Goal: Entertainment & Leisure: Consume media (video, audio)

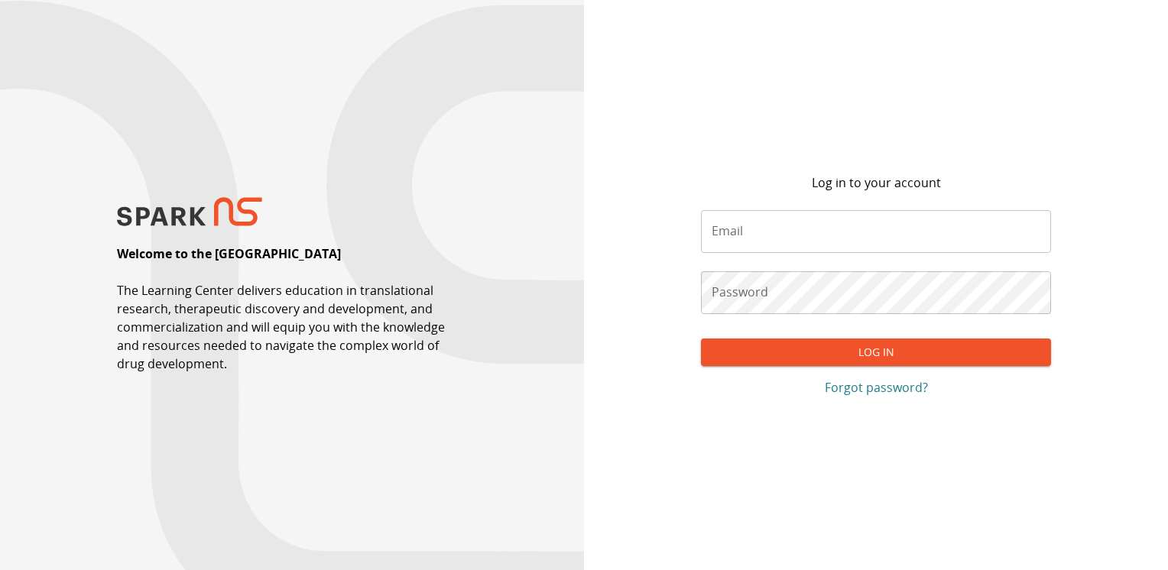
click at [788, 238] on input "Email" at bounding box center [876, 231] width 350 height 43
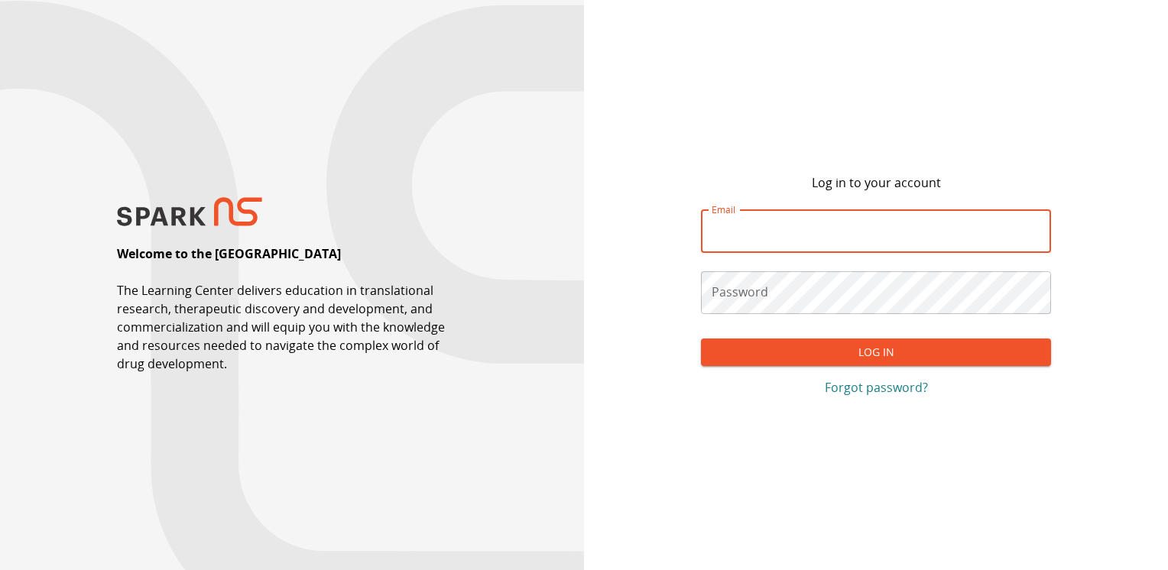
type input "**********"
click at [741, 269] on form "**********" at bounding box center [876, 298] width 350 height 200
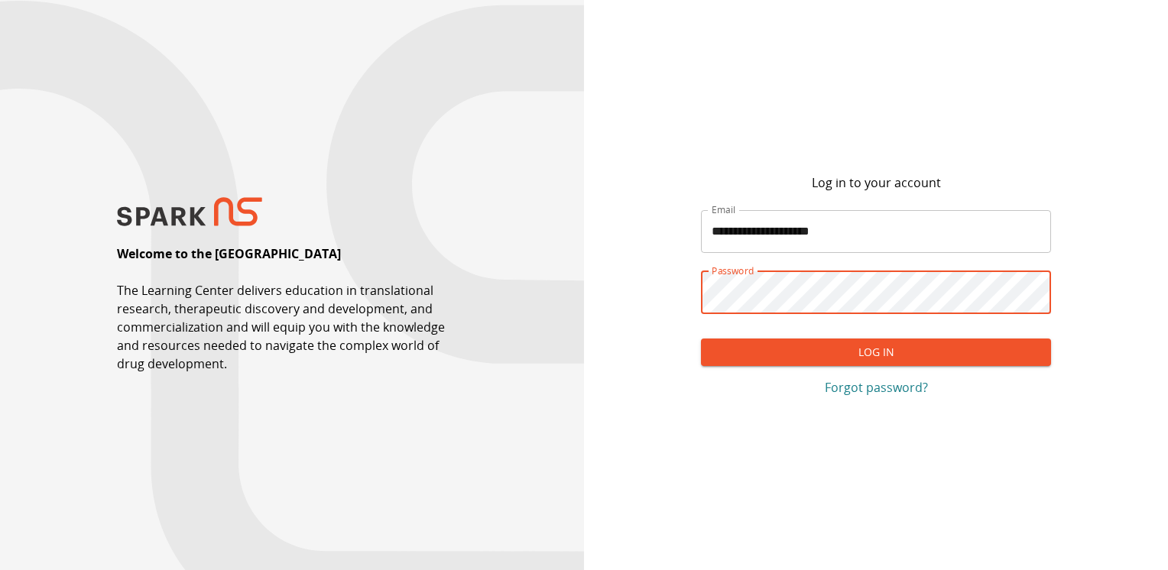
click at [701, 339] on button "Log In" at bounding box center [876, 353] width 350 height 28
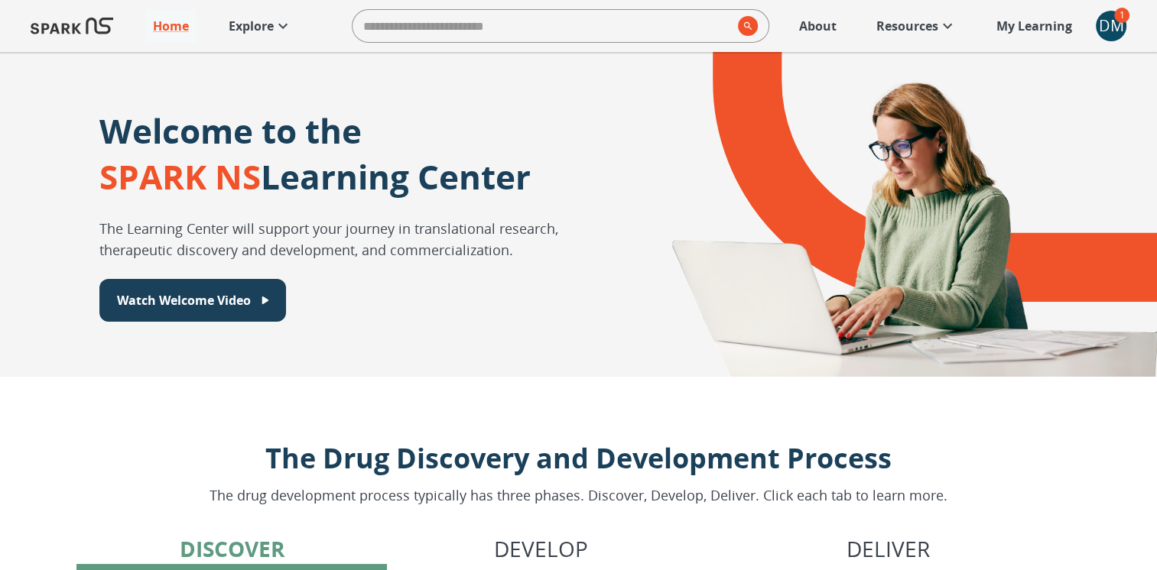
scroll to position [79, 0]
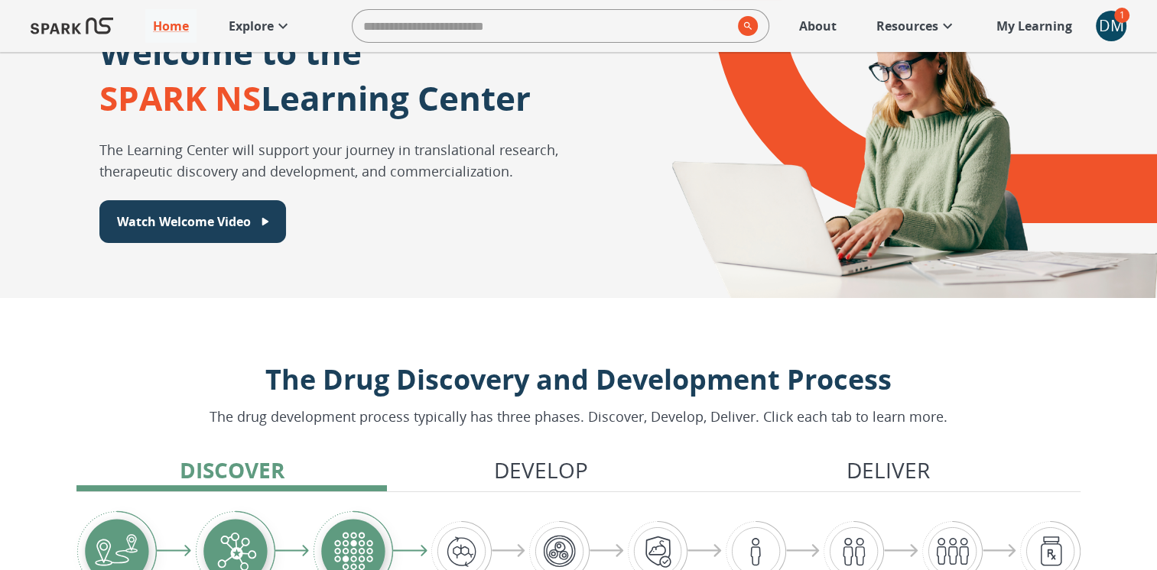
click at [1104, 30] on div "DM" at bounding box center [1110, 26] width 31 height 31
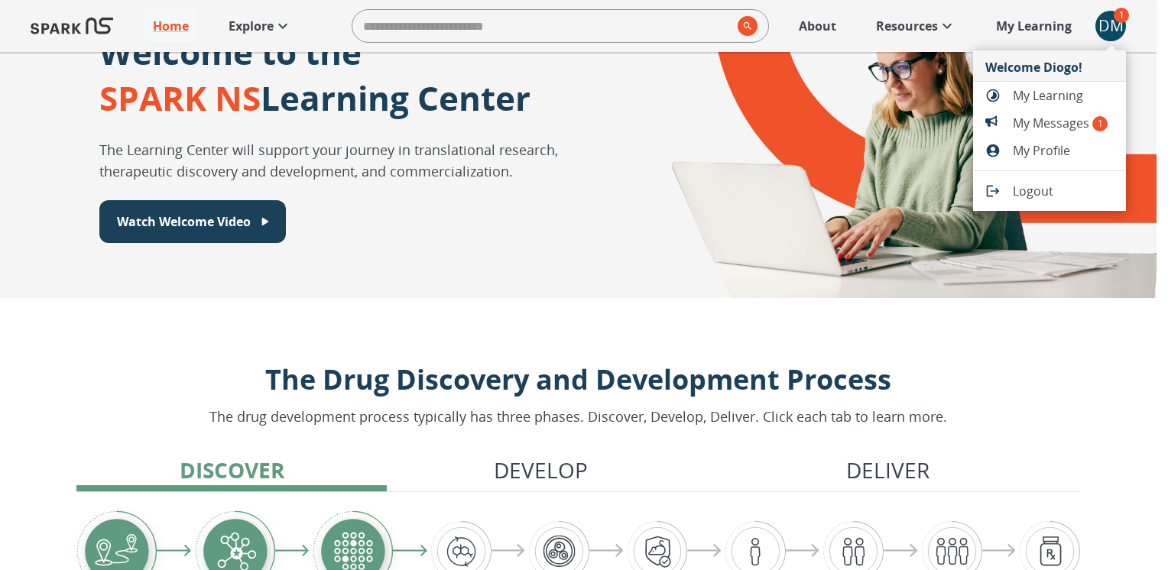
click at [1073, 126] on span "My Messages 1" at bounding box center [1063, 123] width 101 height 18
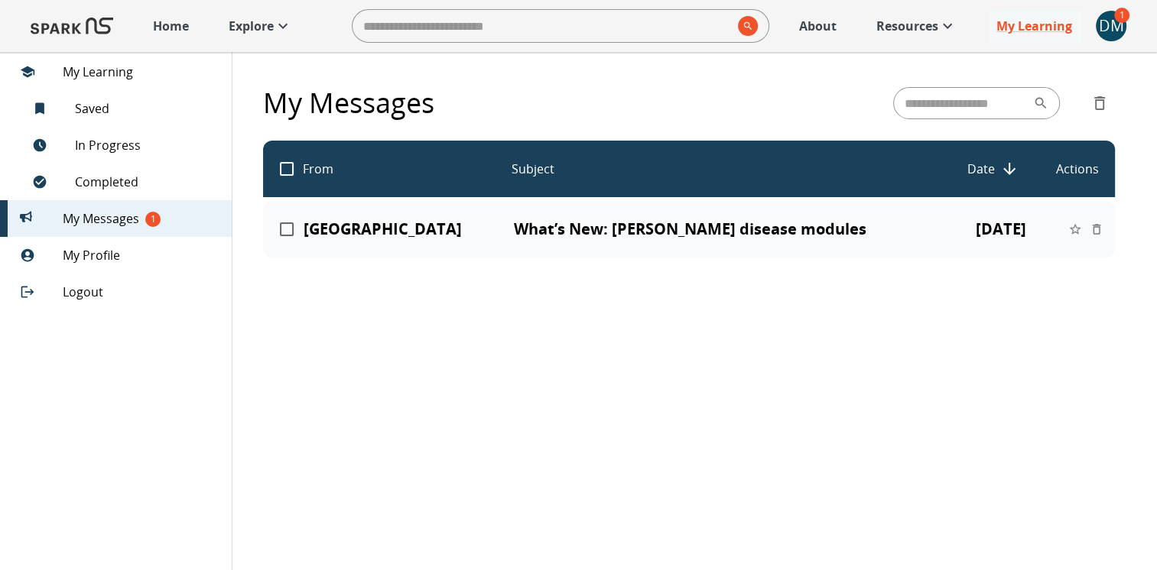
click at [706, 232] on p "What’s New: [PERSON_NAME] disease modules" at bounding box center [725, 229] width 423 height 18
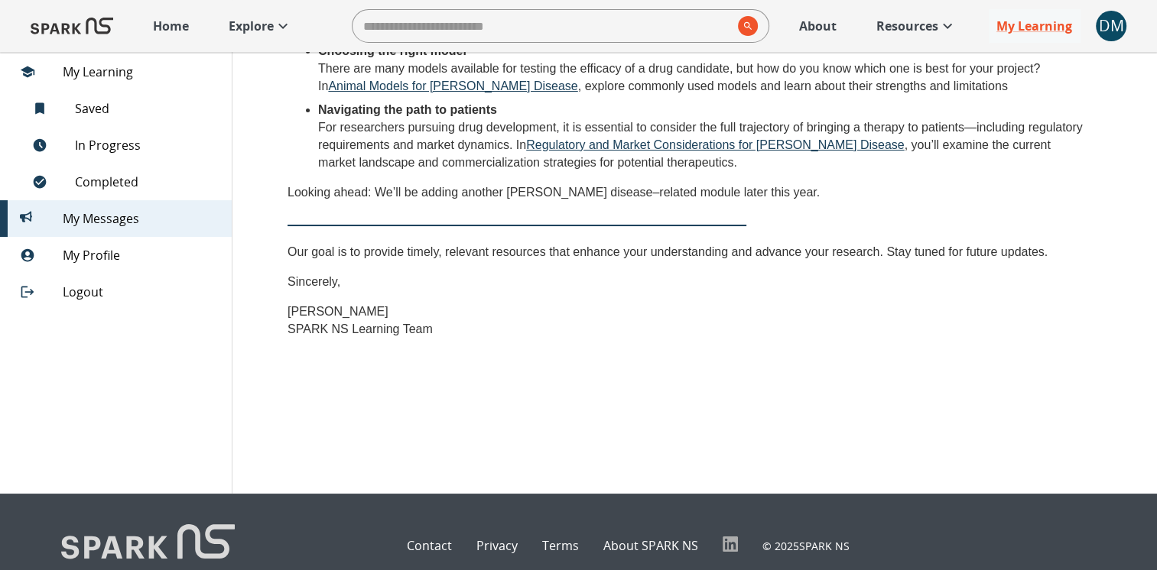
scroll to position [363, 0]
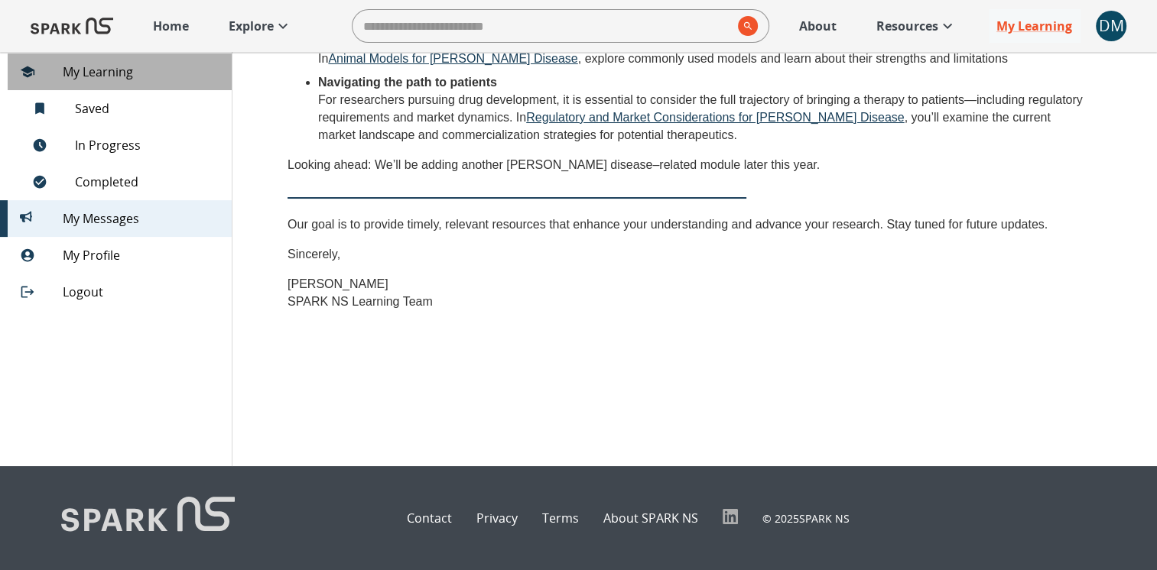
click at [116, 75] on span "My Learning" at bounding box center [141, 72] width 157 height 18
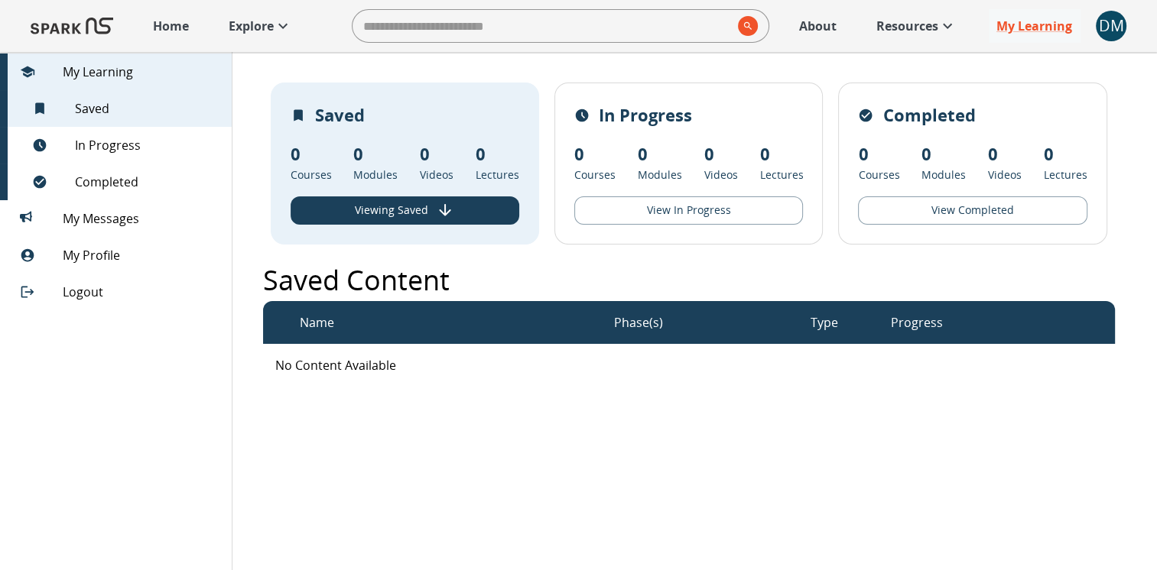
click at [908, 28] on p "Resources" at bounding box center [907, 26] width 62 height 18
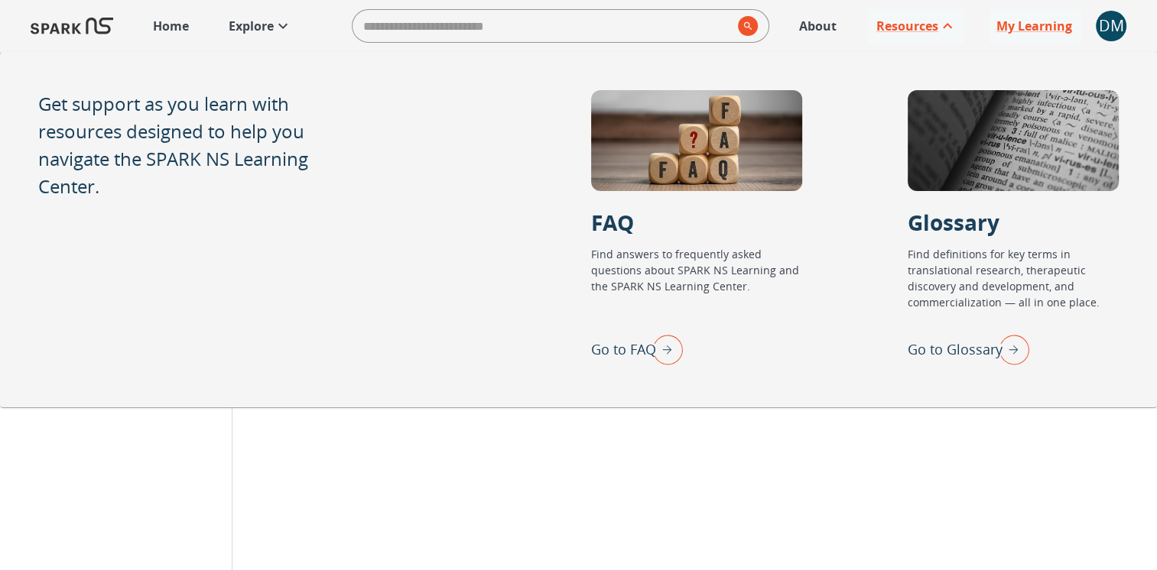
click at [819, 31] on p "About" at bounding box center [817, 26] width 37 height 18
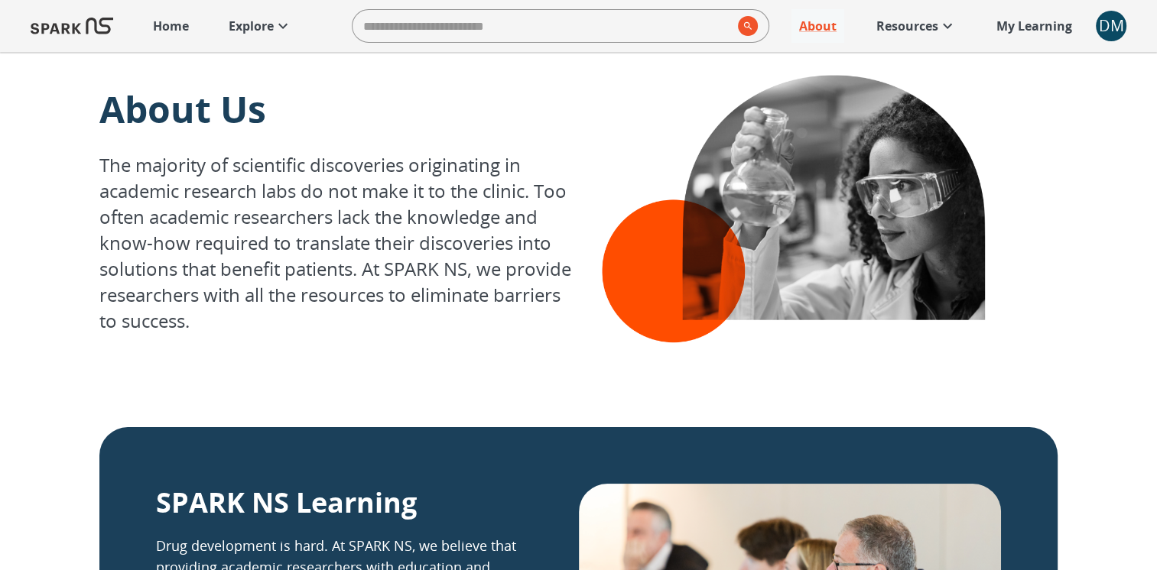
click at [1108, 24] on div "DM" at bounding box center [1110, 26] width 31 height 31
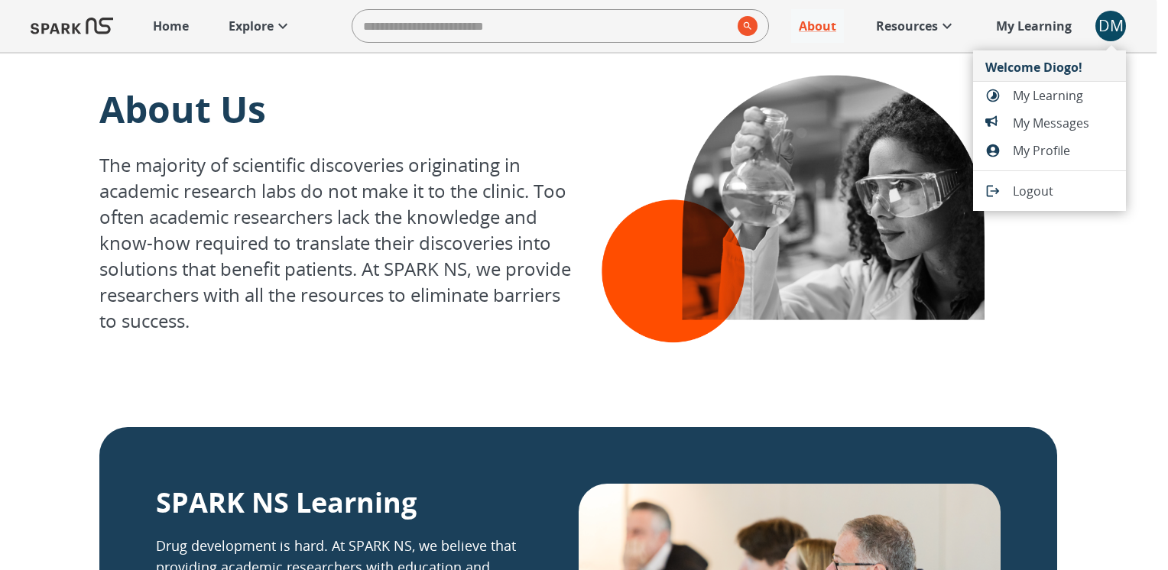
click at [1085, 99] on span "My Learning" at bounding box center [1063, 95] width 101 height 18
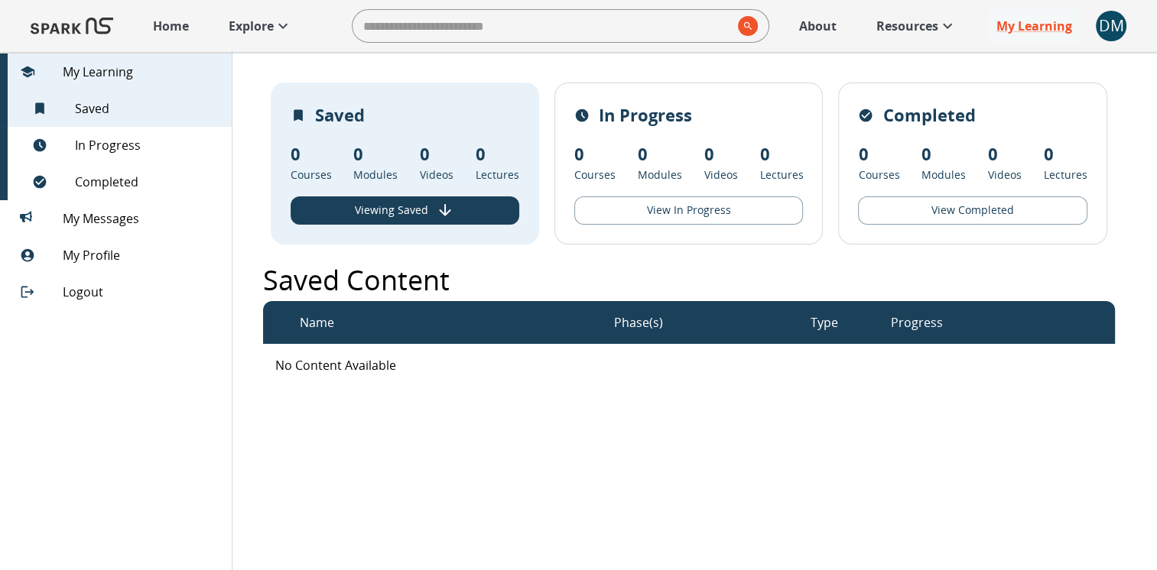
click at [621, 212] on button "View In Progress" at bounding box center [688, 210] width 229 height 28
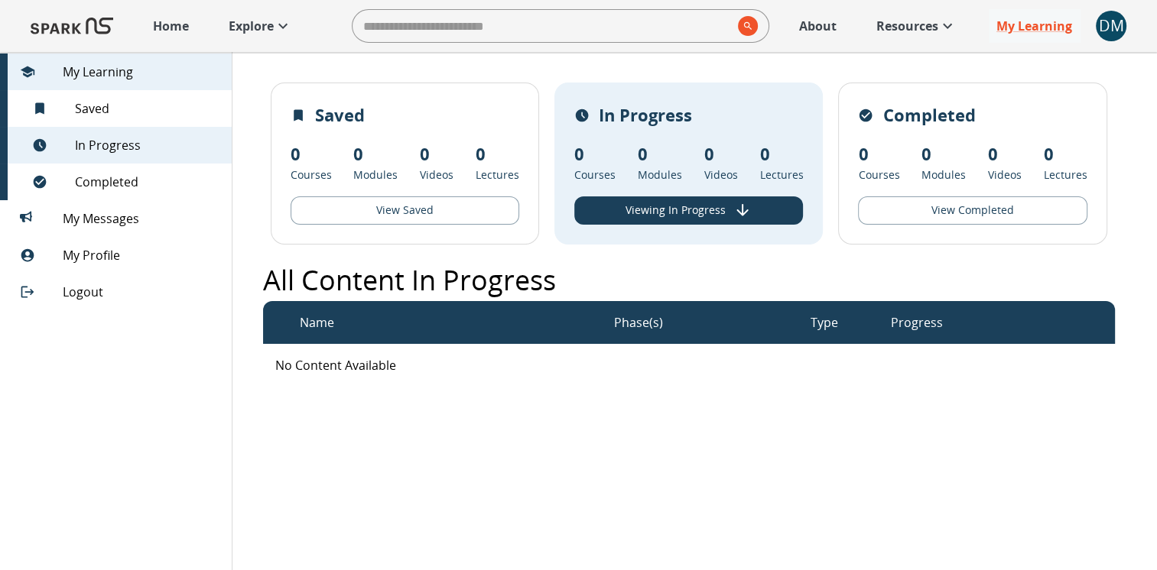
click at [618, 209] on button "Viewing In Progress" at bounding box center [688, 210] width 229 height 28
click at [727, 209] on button "Viewing In Progress" at bounding box center [688, 210] width 229 height 28
click at [446, 203] on button "View Saved" at bounding box center [404, 210] width 229 height 28
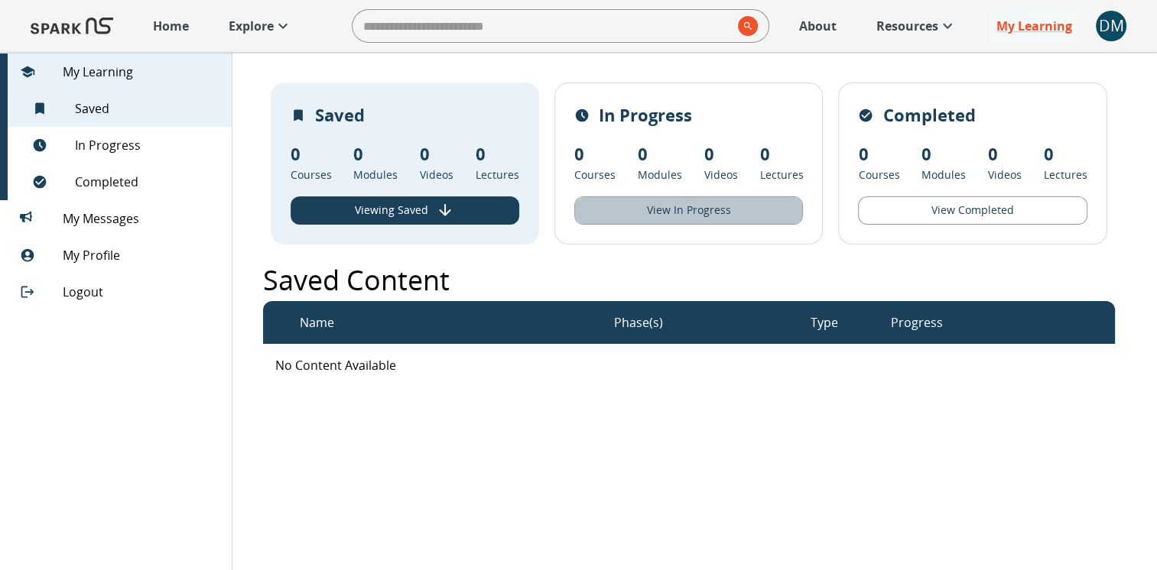
click at [722, 201] on button "View In Progress" at bounding box center [688, 210] width 229 height 28
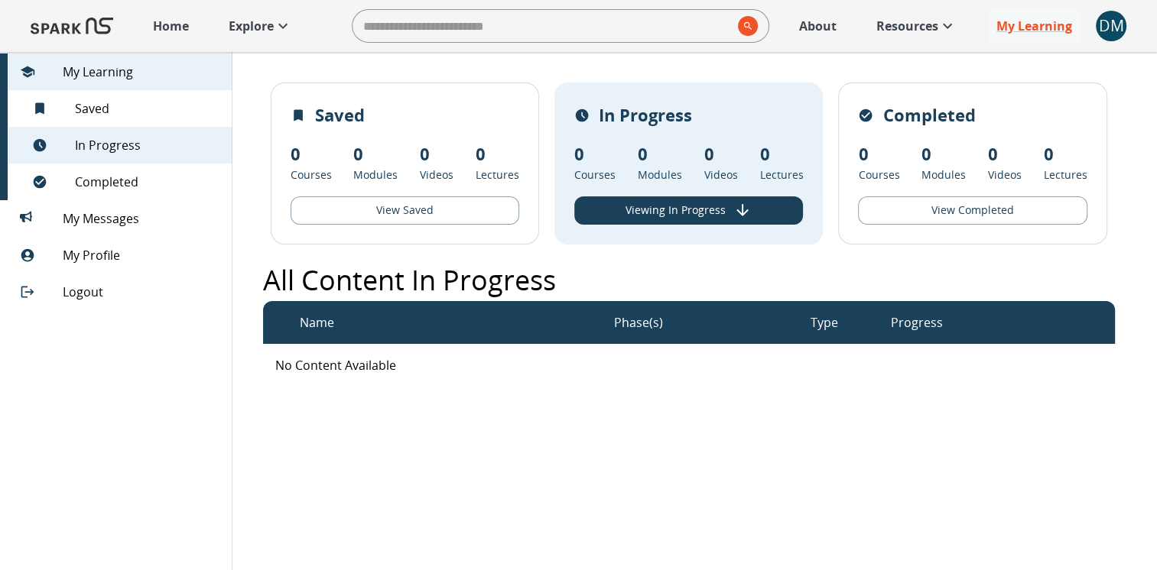
click at [941, 214] on button "View Completed" at bounding box center [972, 210] width 229 height 28
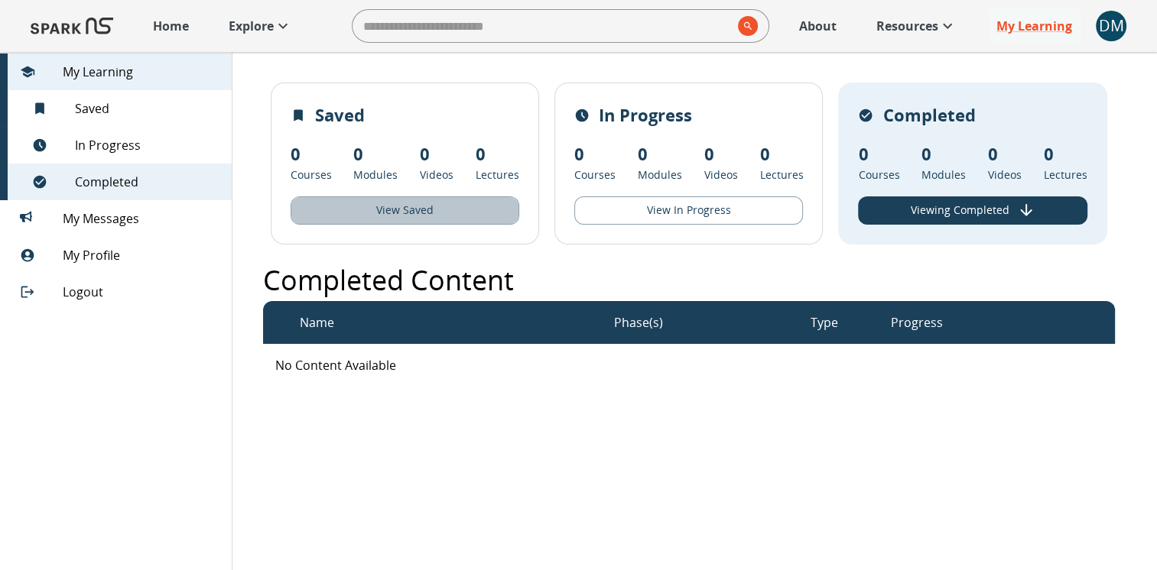
click at [445, 197] on button "View Saved" at bounding box center [404, 210] width 229 height 28
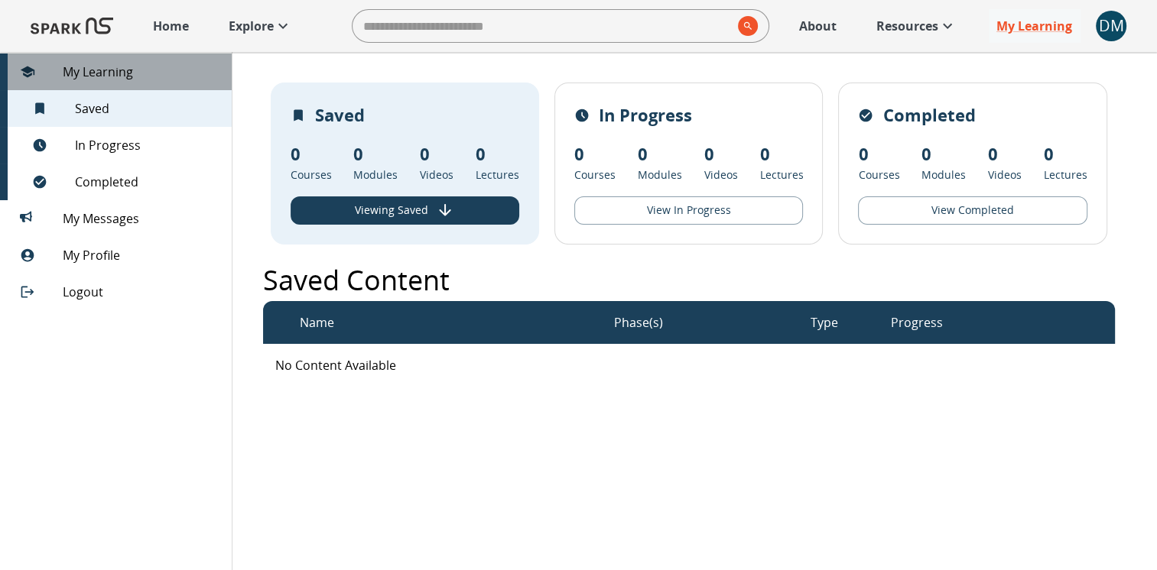
click at [84, 74] on span "My Learning" at bounding box center [141, 72] width 157 height 18
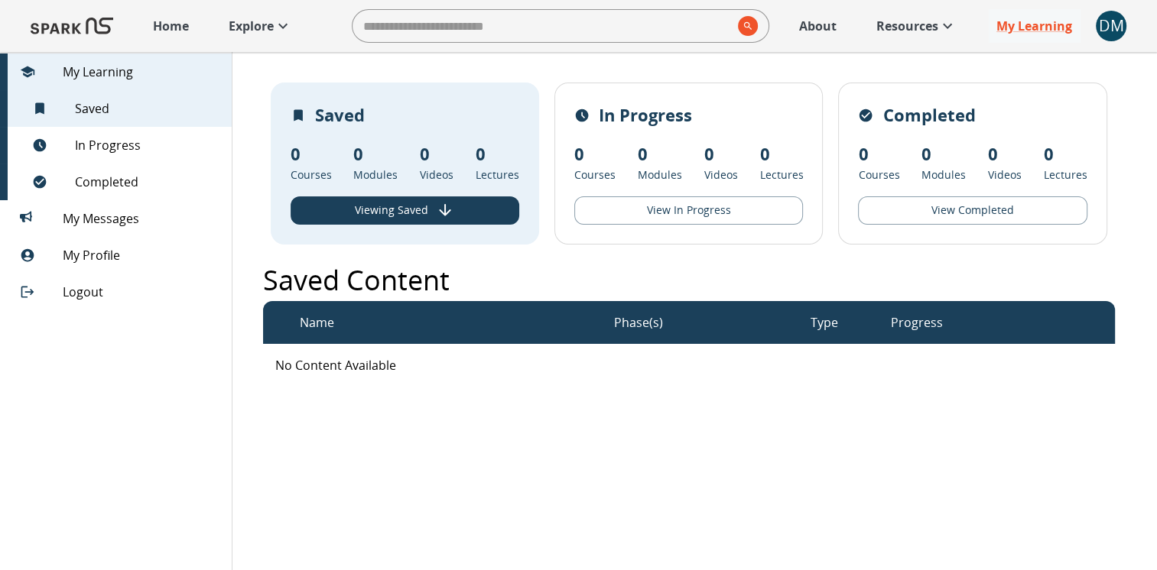
click at [251, 39] on link "Explore" at bounding box center [260, 26] width 79 height 34
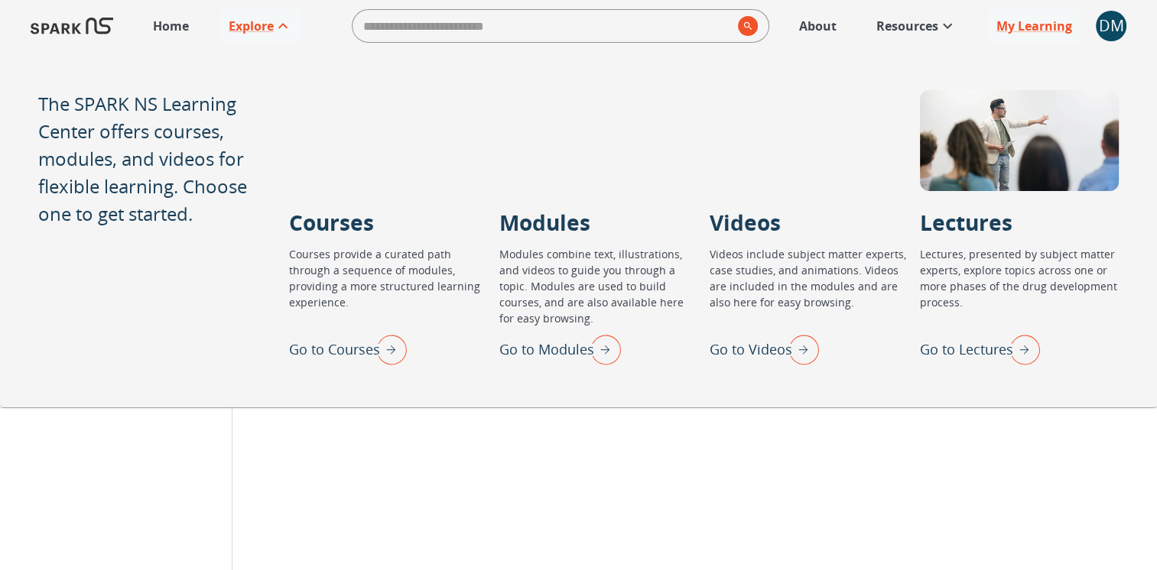
click at [389, 352] on img "Go to Courses" at bounding box center [387, 349] width 38 height 40
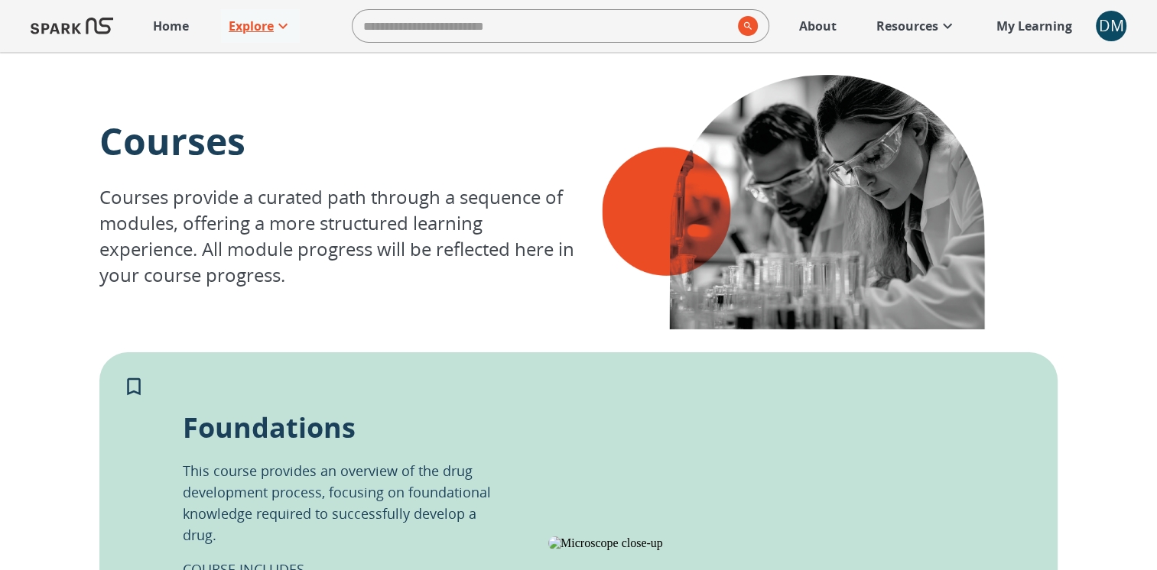
click at [277, 22] on icon at bounding box center [283, 26] width 18 height 18
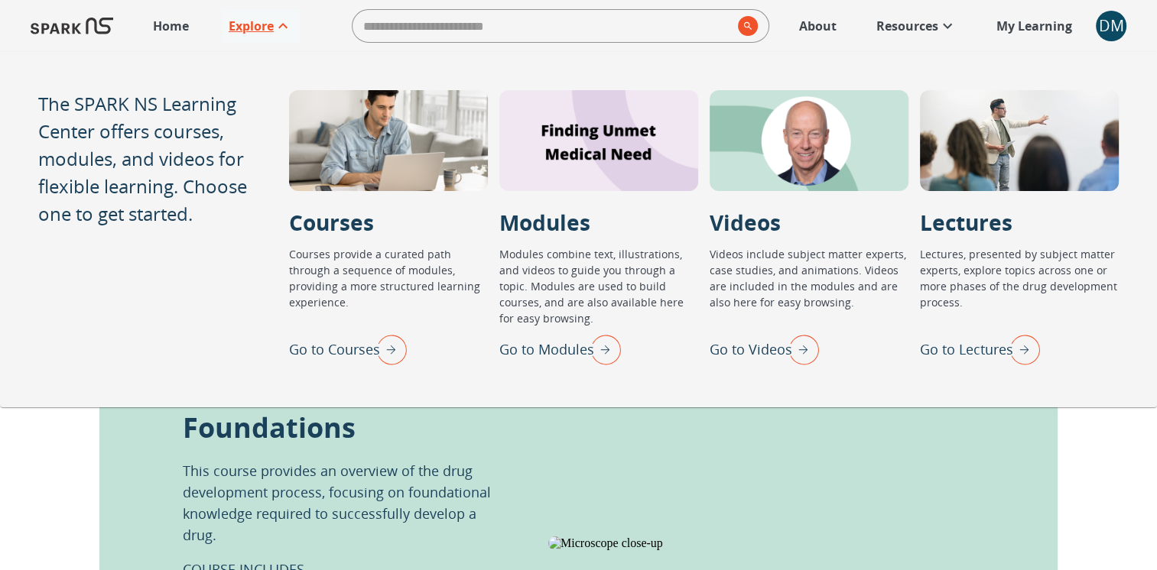
click at [599, 355] on img "Go to Modules" at bounding box center [601, 349] width 38 height 40
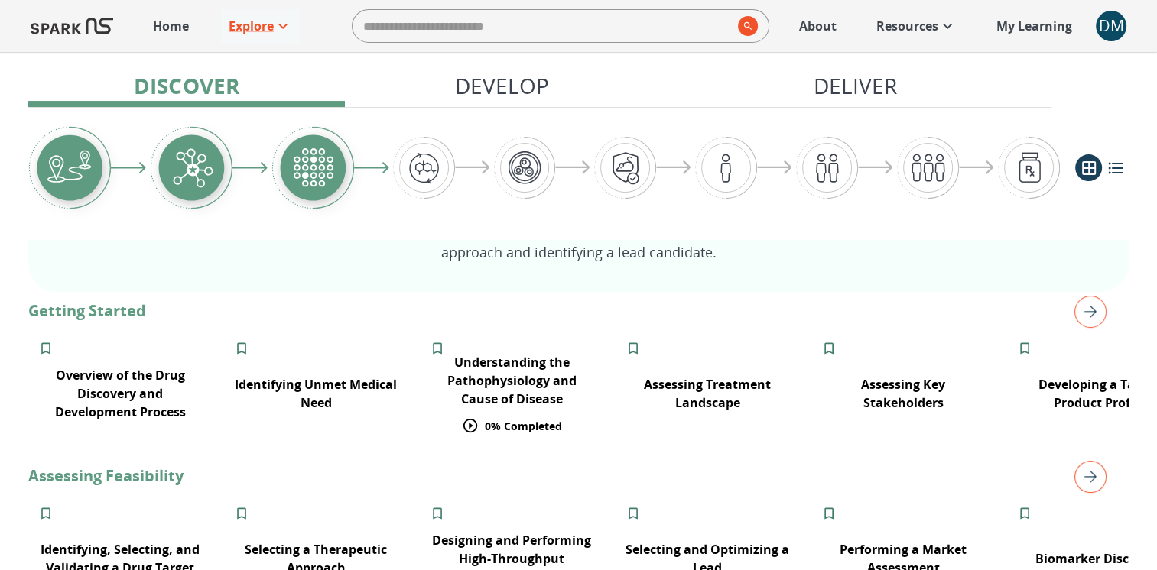
scroll to position [189, 0]
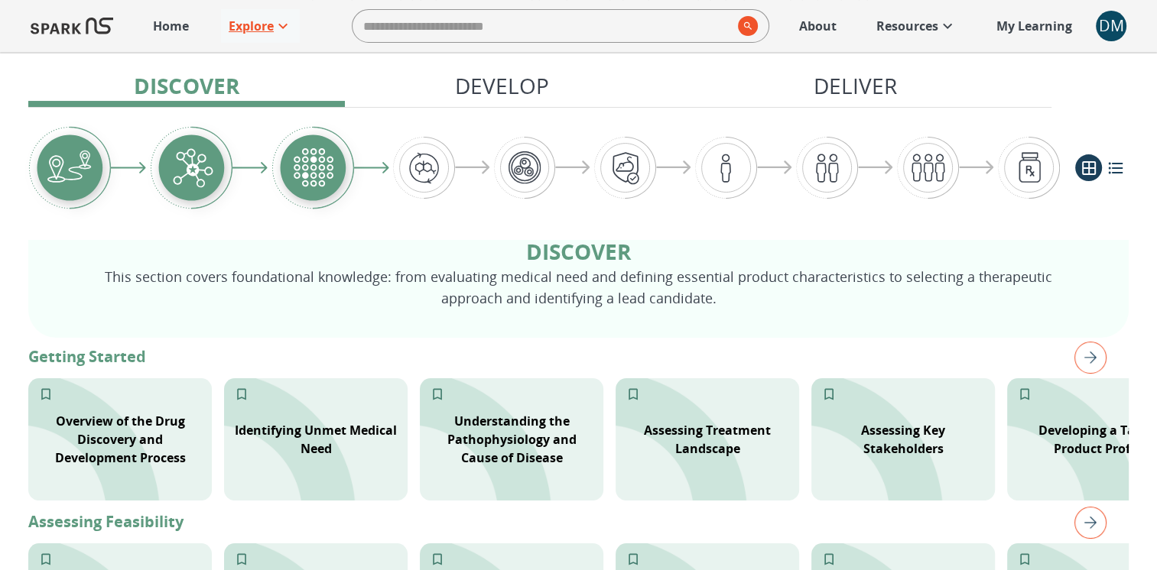
click at [268, 15] on link "Explore" at bounding box center [260, 26] width 79 height 34
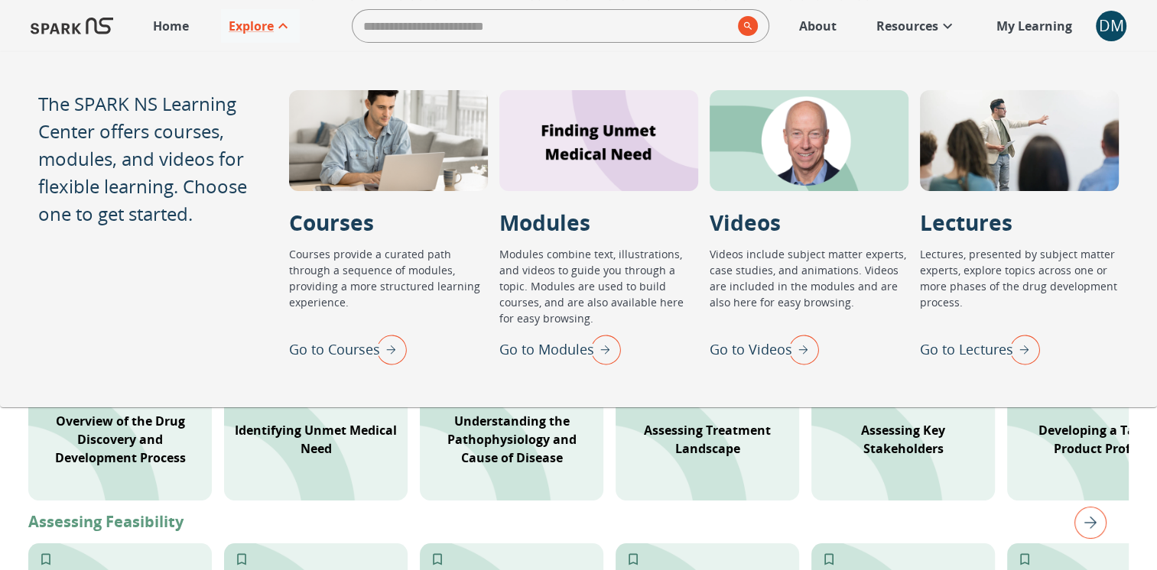
click at [774, 350] on p "Go to Videos" at bounding box center [750, 349] width 83 height 21
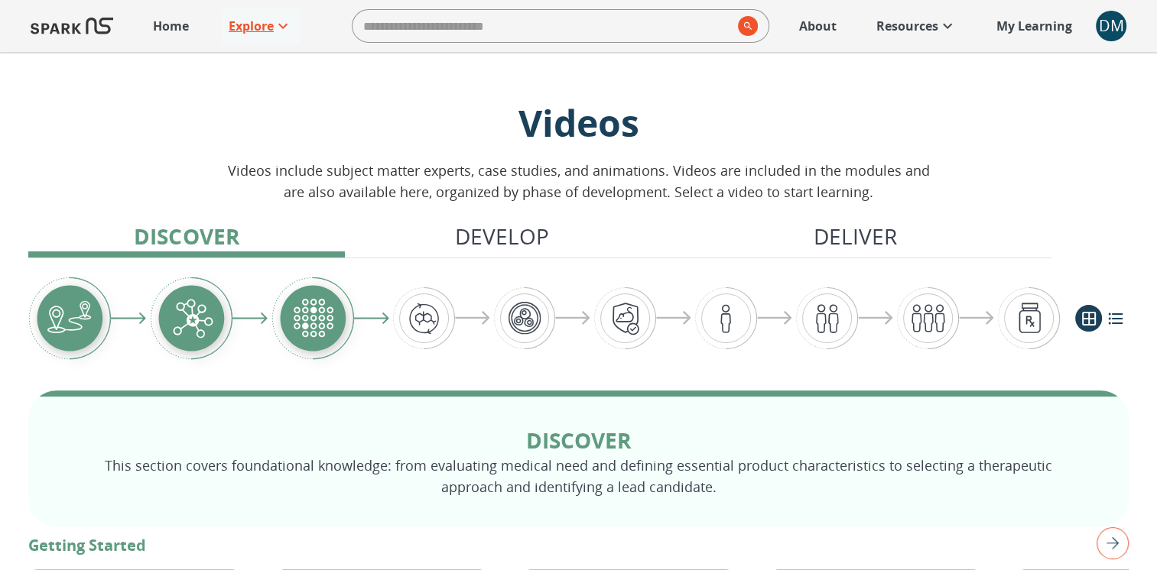
click at [275, 35] on link "Explore" at bounding box center [260, 26] width 79 height 34
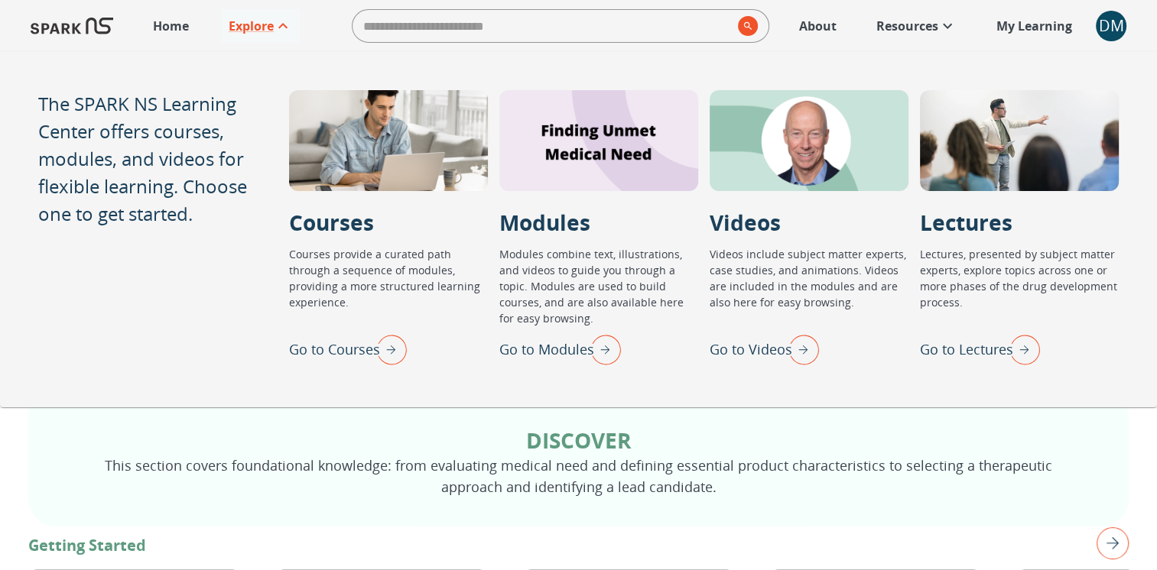
click at [1015, 355] on img "Go to Lectures" at bounding box center [1020, 349] width 38 height 40
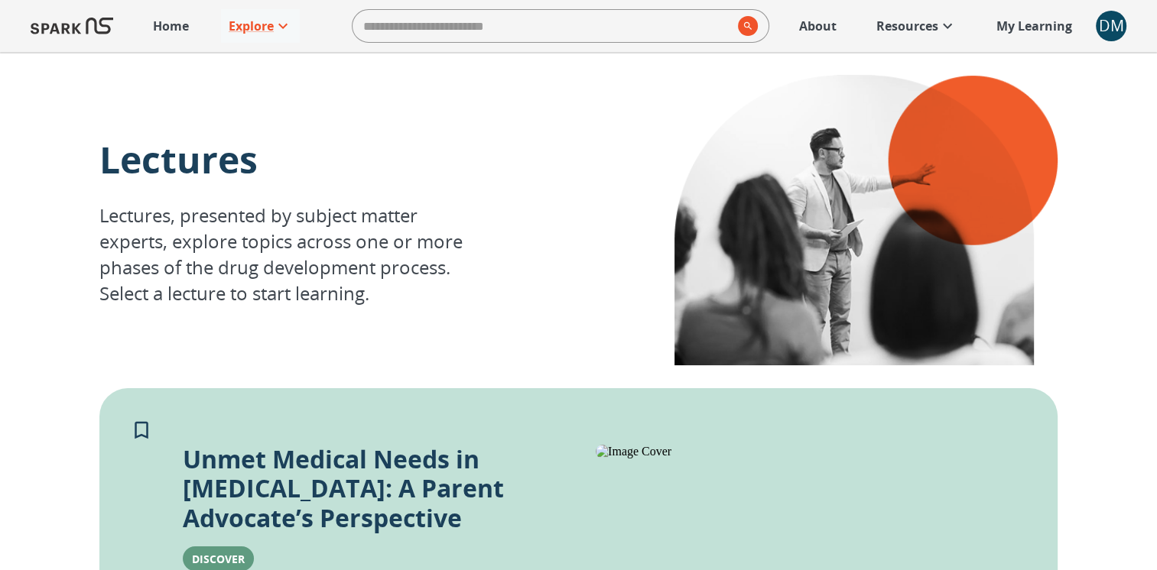
click at [190, 27] on link "Home" at bounding box center [170, 26] width 51 height 34
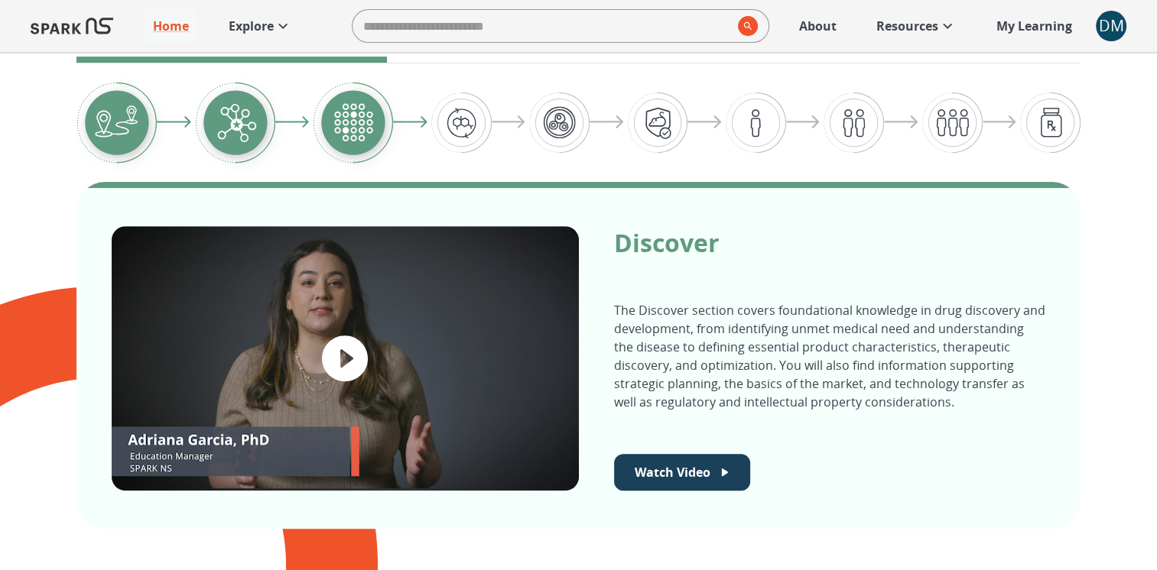
scroll to position [578, 0]
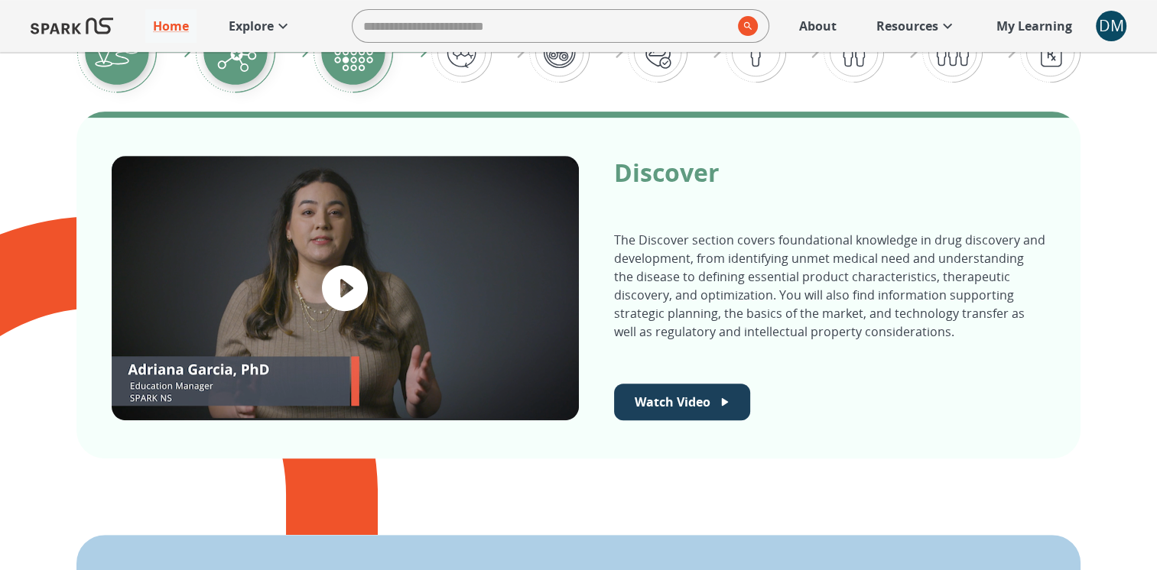
click at [338, 297] on icon "play video" at bounding box center [345, 288] width 46 height 46
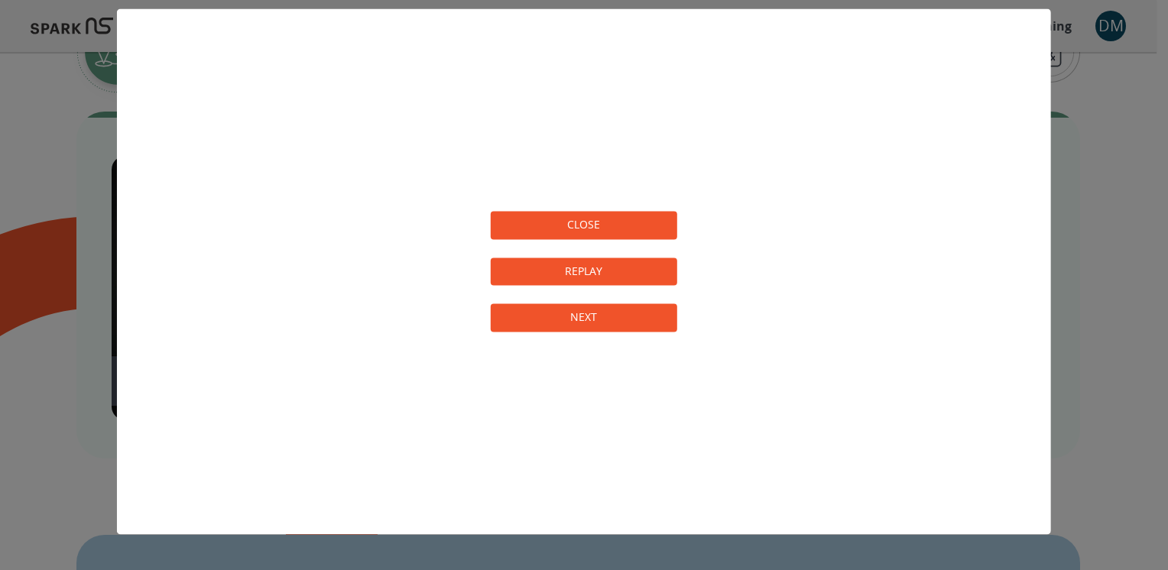
click at [630, 231] on button "CLOSE" at bounding box center [584, 226] width 187 height 28
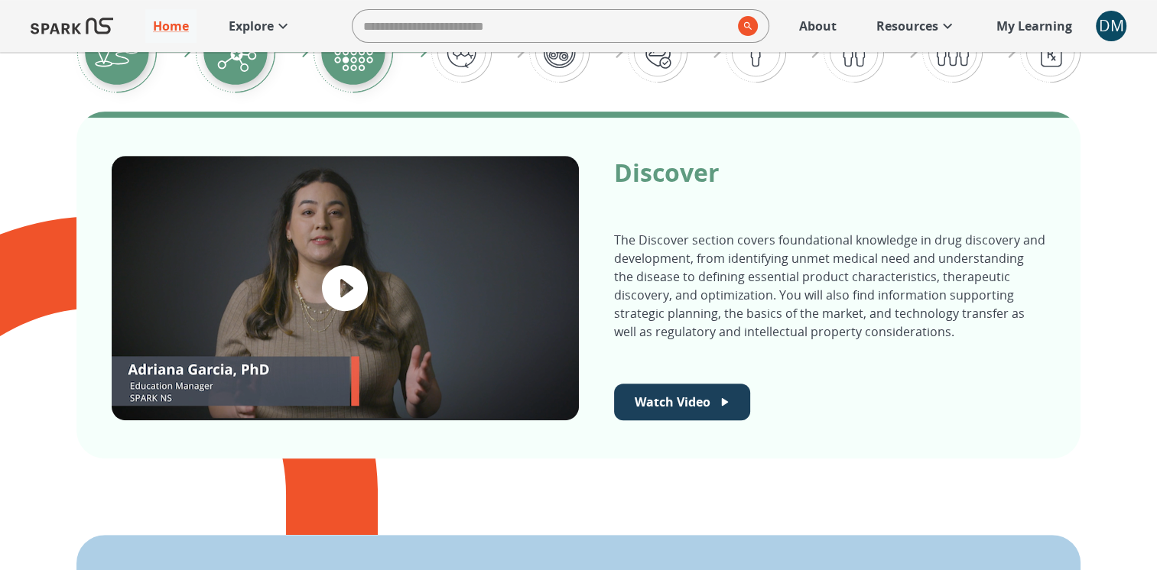
click at [1014, 32] on p "My Learning" at bounding box center [1034, 26] width 76 height 18
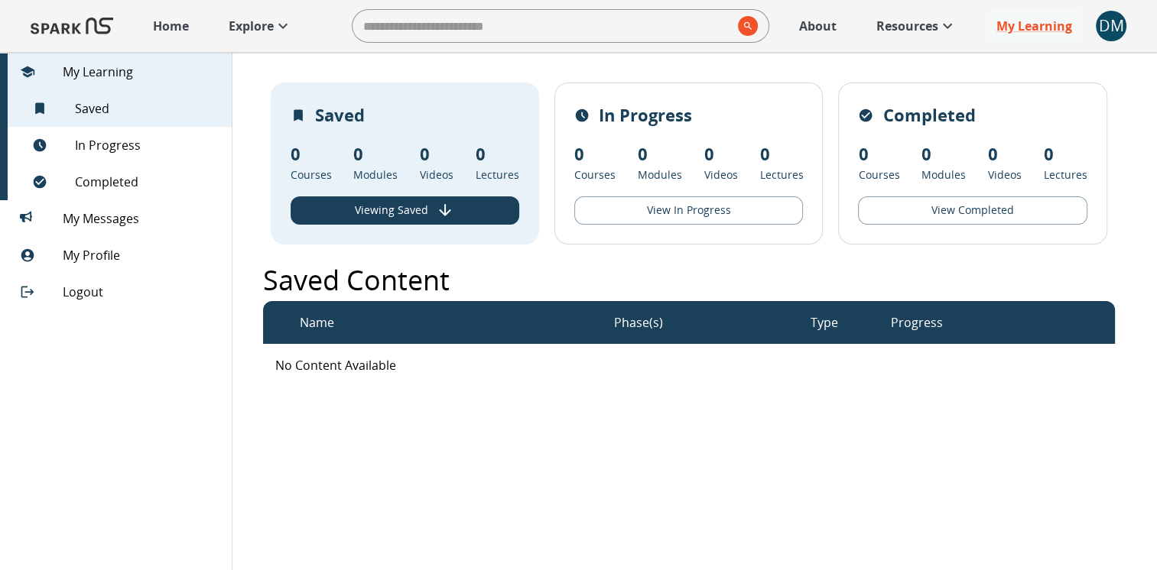
click at [1110, 31] on div "DM" at bounding box center [1110, 26] width 31 height 31
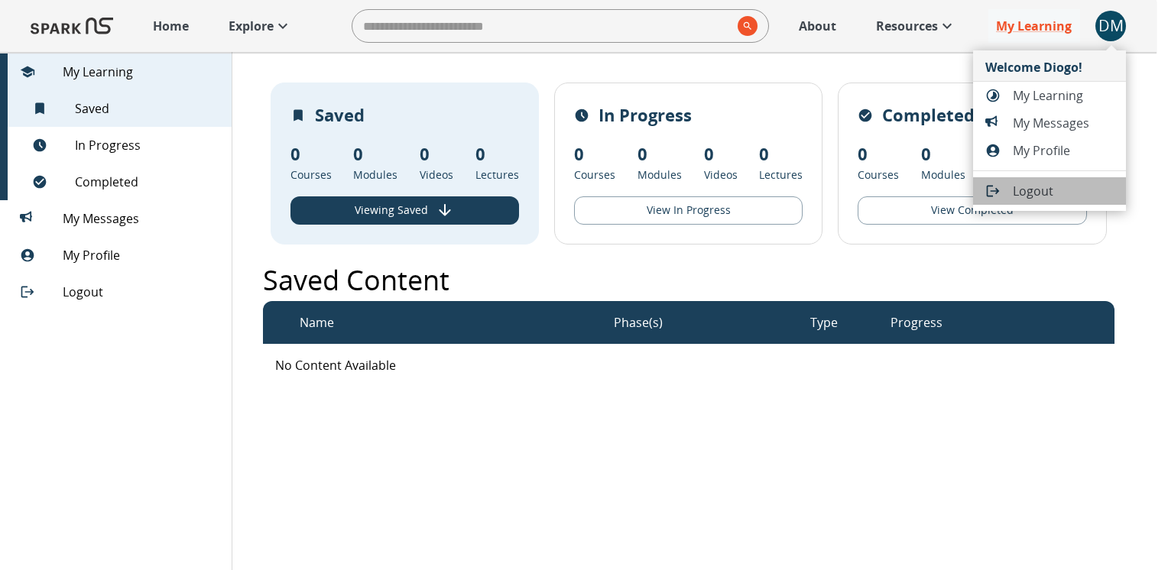
click at [1008, 189] on div at bounding box center [999, 190] width 28 height 15
